Goal: Use online tool/utility: Utilize a website feature to perform a specific function

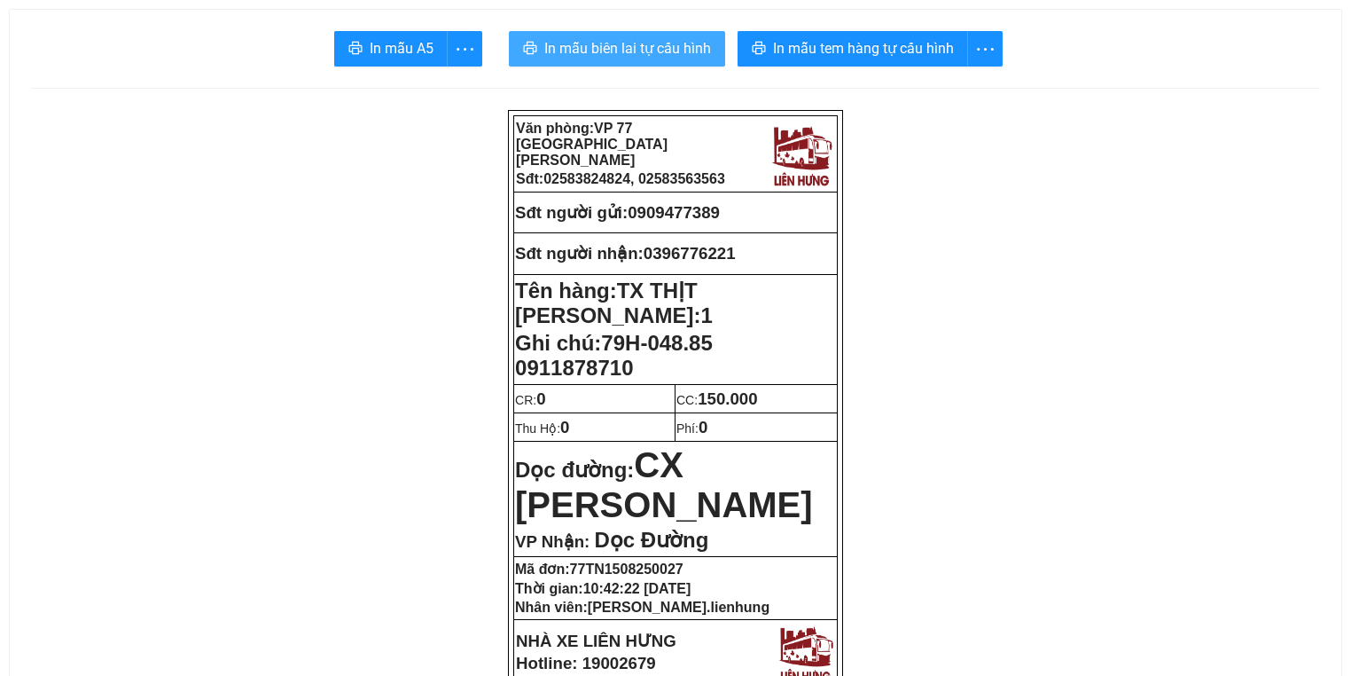
click at [654, 41] on span "In mẫu biên lai tự cấu hình" at bounding box center [627, 48] width 167 height 22
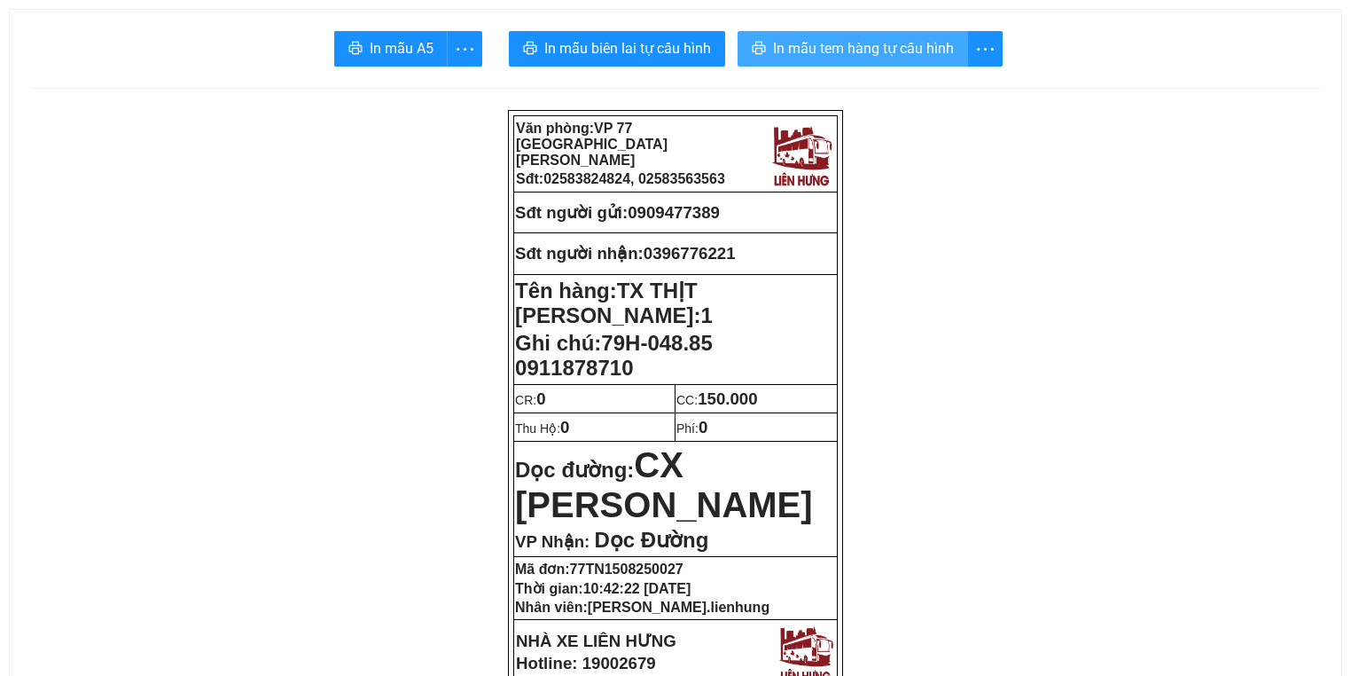
click at [774, 53] on span "In mẫu tem hàng tự cấu hình" at bounding box center [863, 48] width 181 height 22
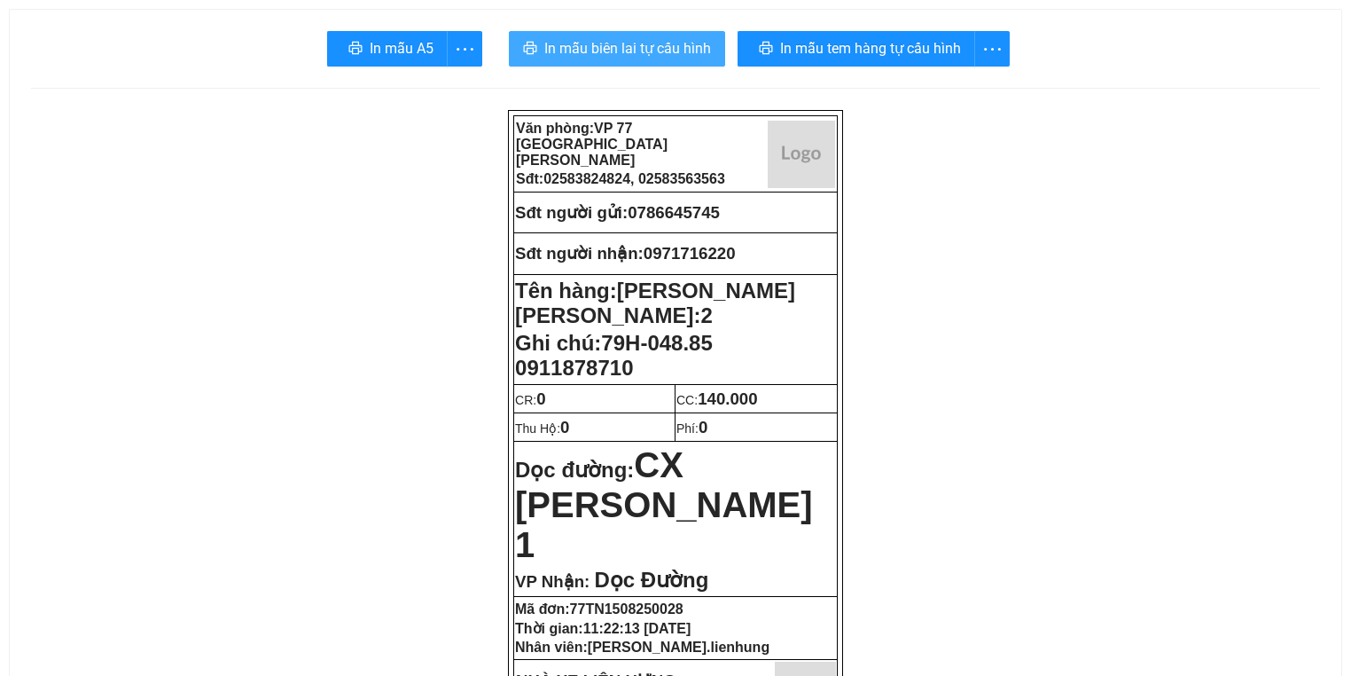
click at [553, 50] on span "In mẫu biên lai tự cấu hình" at bounding box center [627, 48] width 167 height 22
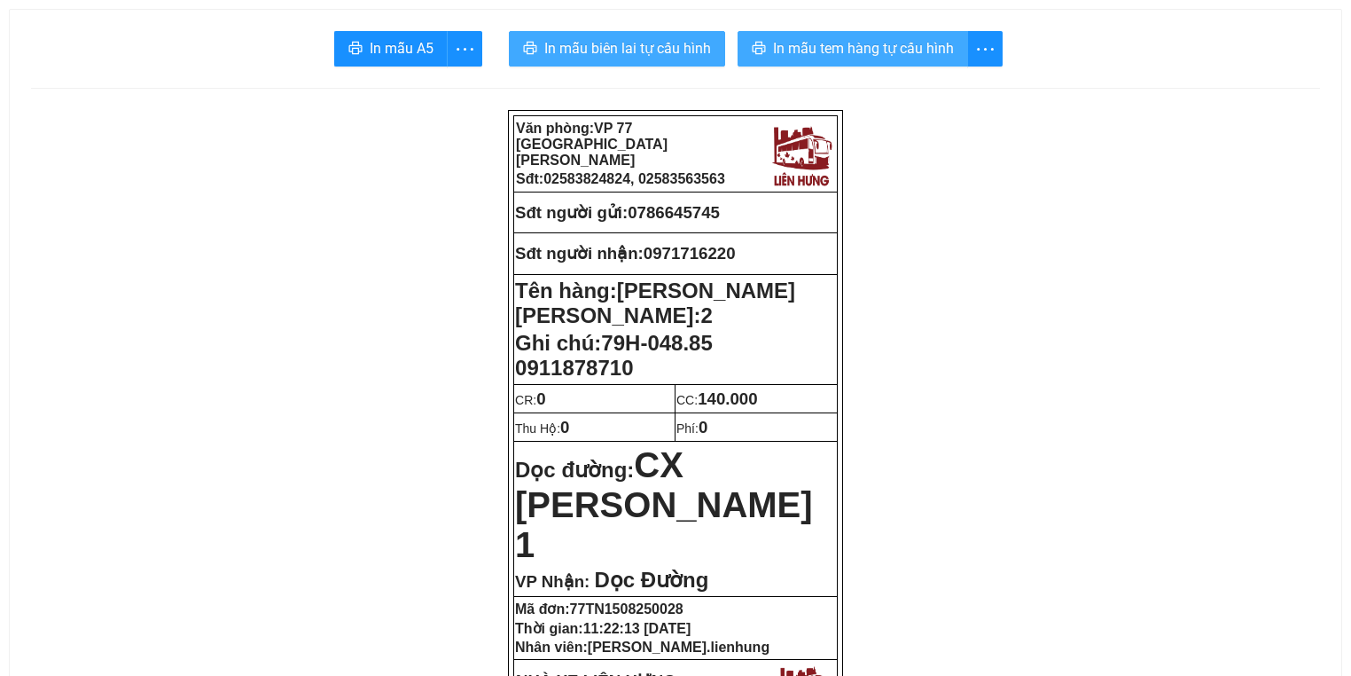
click at [896, 37] on span "In mẫu tem hàng tự cấu hình" at bounding box center [863, 48] width 181 height 22
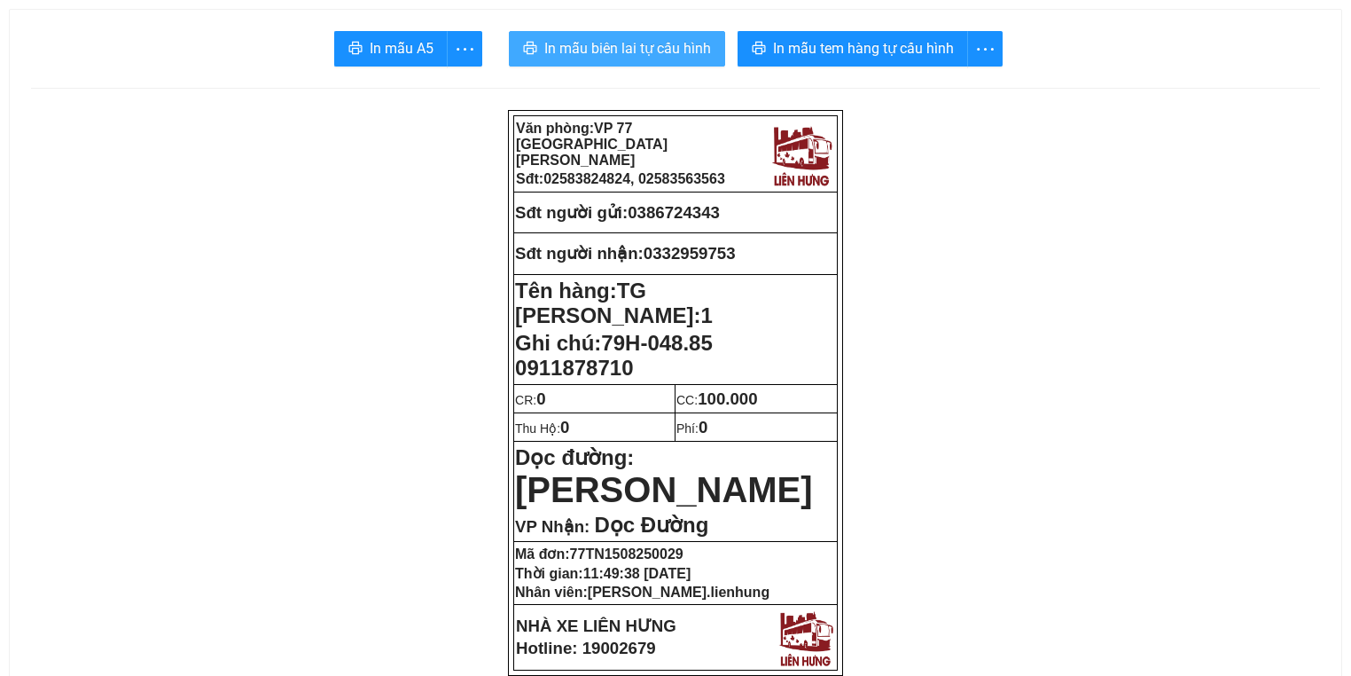
click at [583, 59] on span "In mẫu biên lai tự cấu hình" at bounding box center [627, 48] width 167 height 22
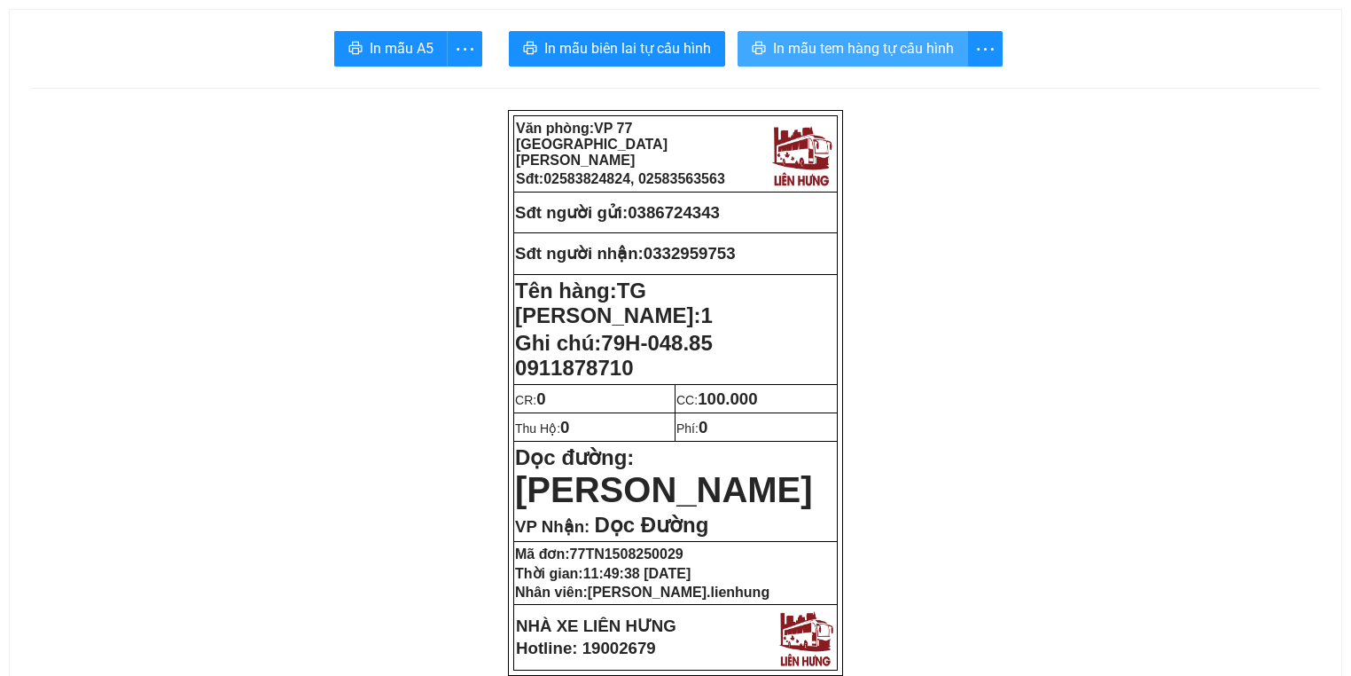
click at [797, 39] on span "In mẫu tem hàng tự cấu hình" at bounding box center [863, 48] width 181 height 22
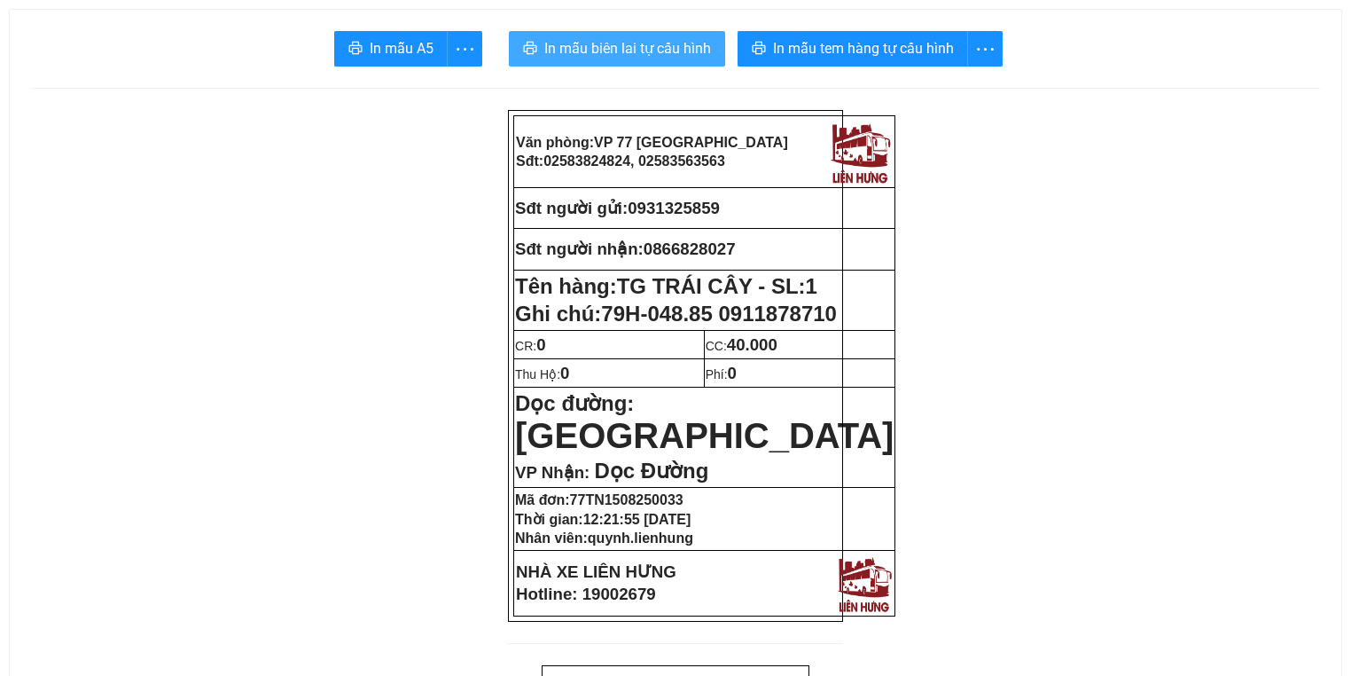
click at [583, 37] on span "In mẫu biên lai tự cấu hình" at bounding box center [627, 48] width 167 height 22
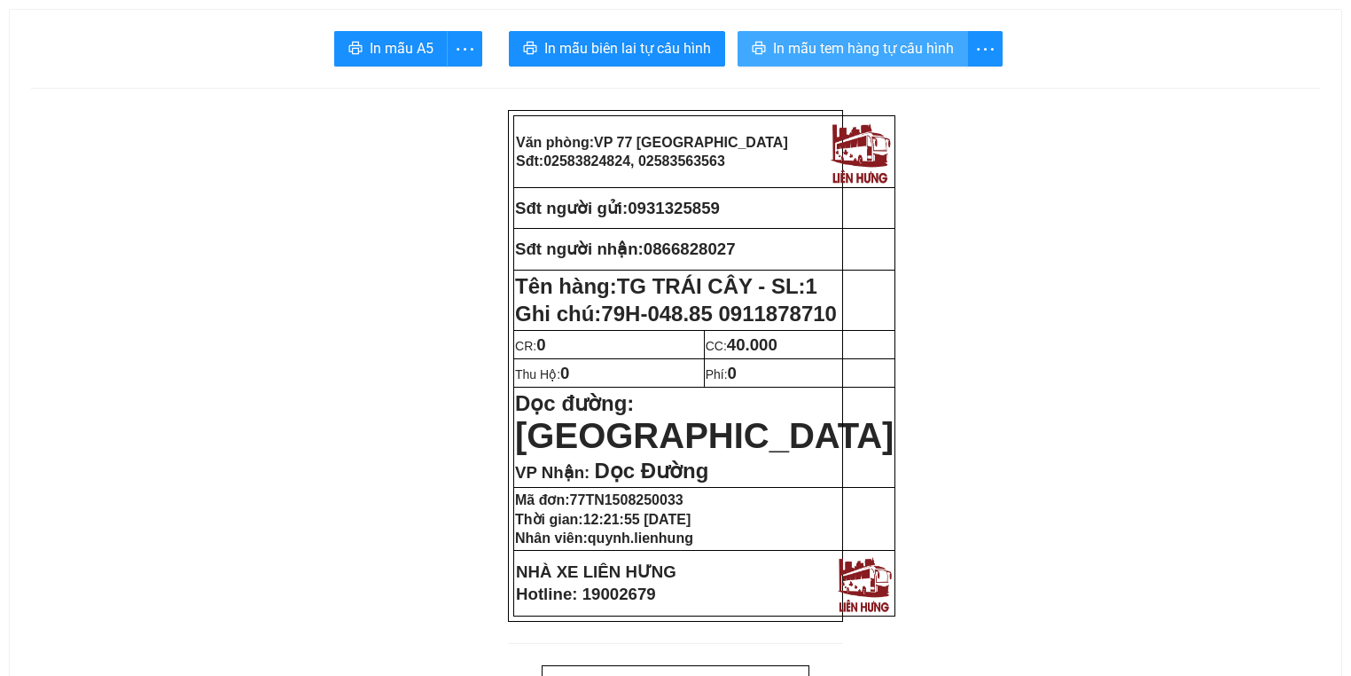
click at [876, 45] on span "In mẫu tem hàng tự cấu hình" at bounding box center [863, 48] width 181 height 22
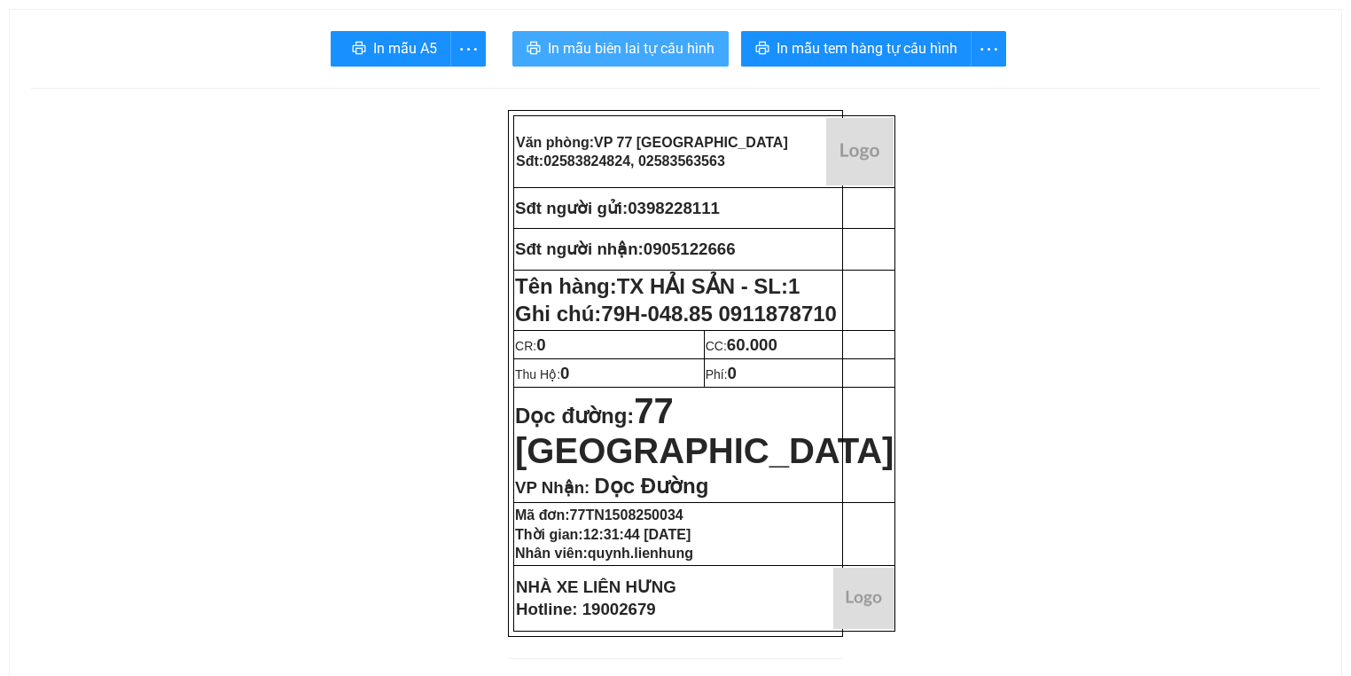
click at [596, 39] on span "In mẫu biên lai tự cấu hình" at bounding box center [631, 48] width 167 height 22
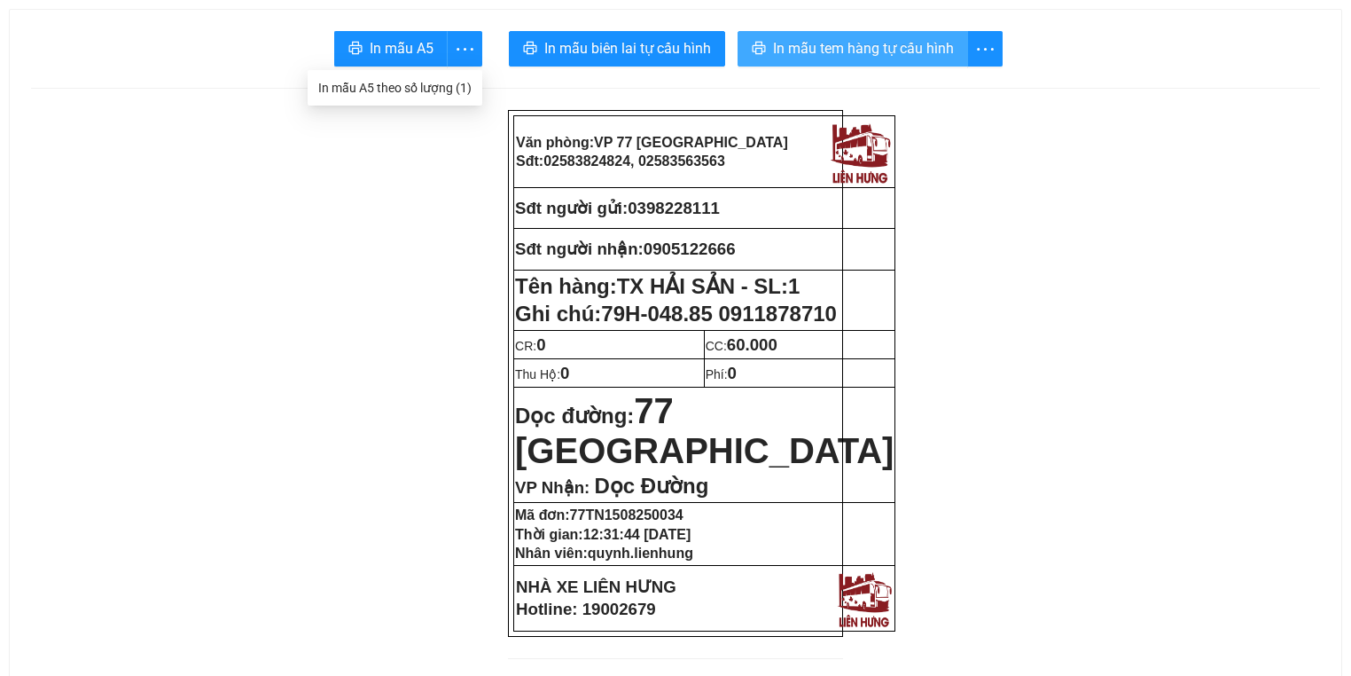
click at [896, 46] on span "In mẫu tem hàng tự cấu hình" at bounding box center [863, 48] width 181 height 22
